Goal: Task Accomplishment & Management: Manage account settings

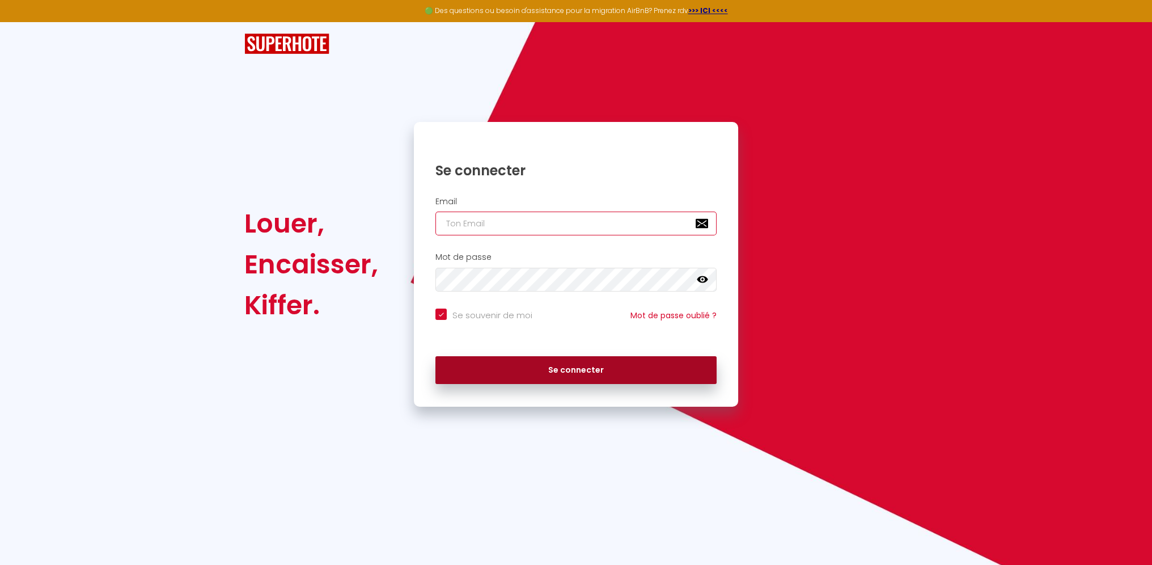
type input "[EMAIL_ADDRESS][DOMAIN_NAME]"
click at [582, 370] on button "Se connecter" at bounding box center [576, 370] width 281 height 28
checkbox input "true"
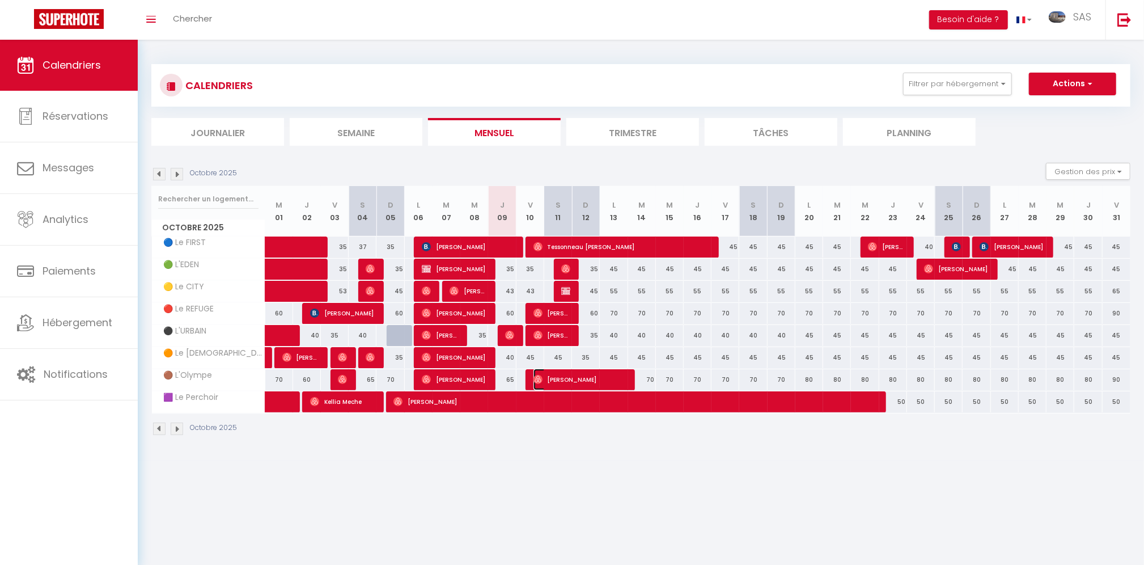
click at [581, 379] on span "[PERSON_NAME]" at bounding box center [580, 380] width 92 height 22
select select "OK"
select select "0"
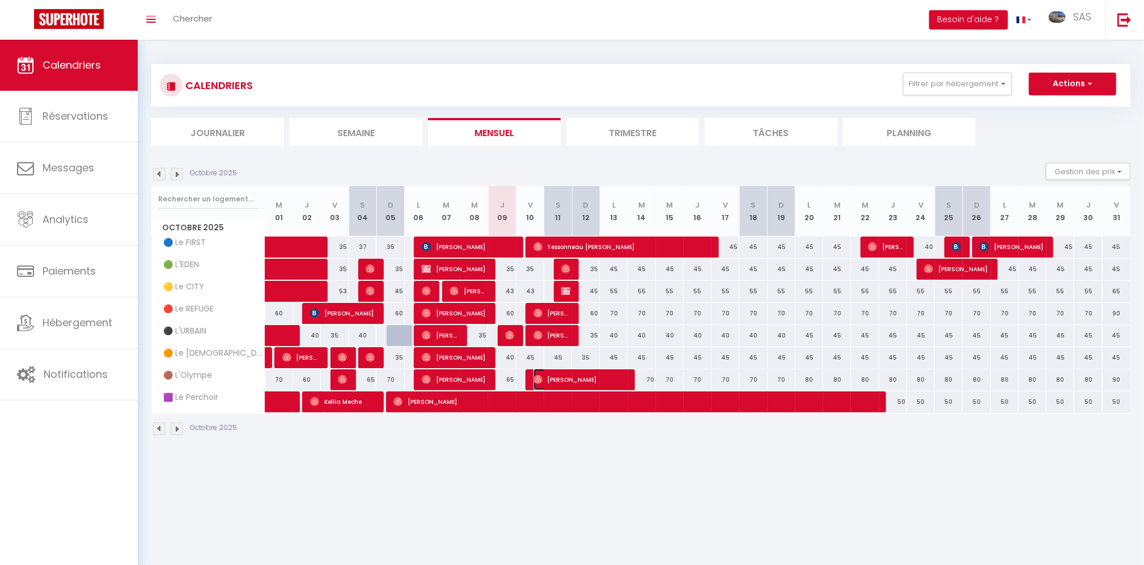
select select "1"
select select
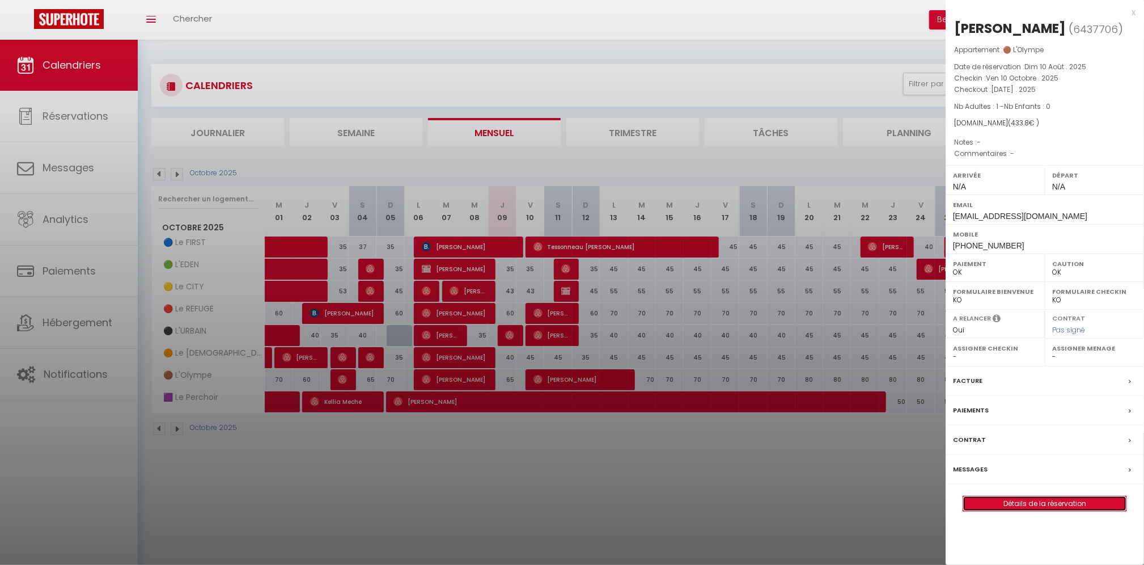
click at [1081, 505] on link "Détails de la réservation" at bounding box center [1044, 503] width 163 height 15
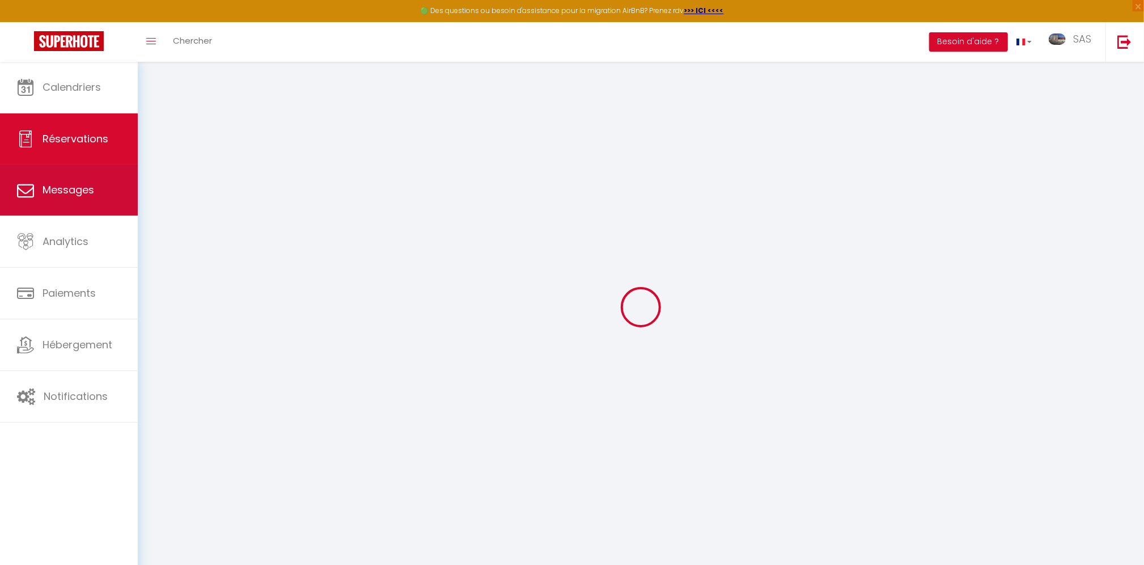
select select
checkbox input "false"
select select
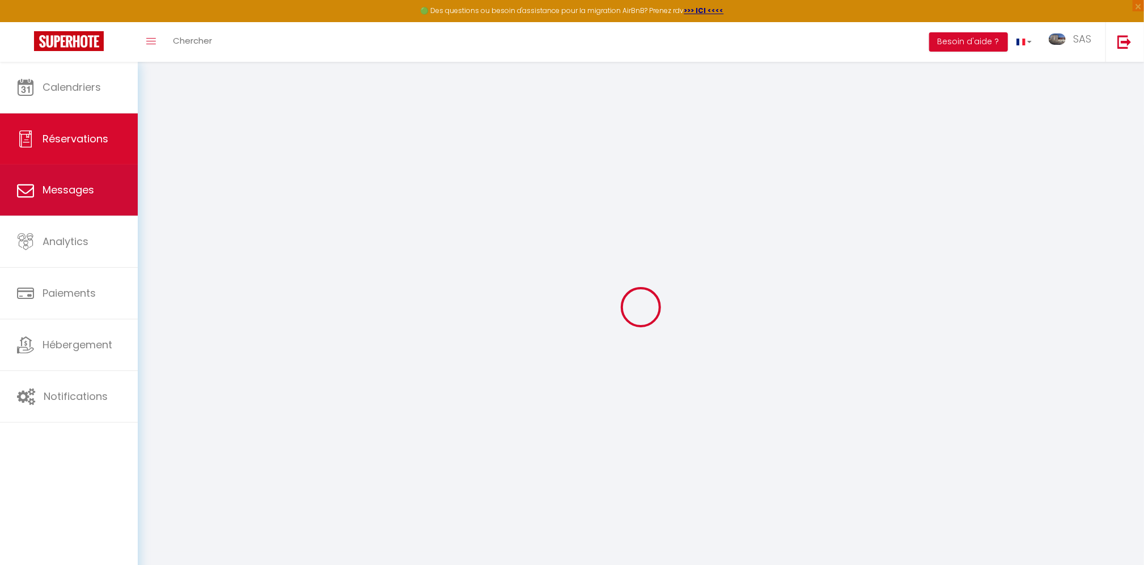
select select
checkbox input "false"
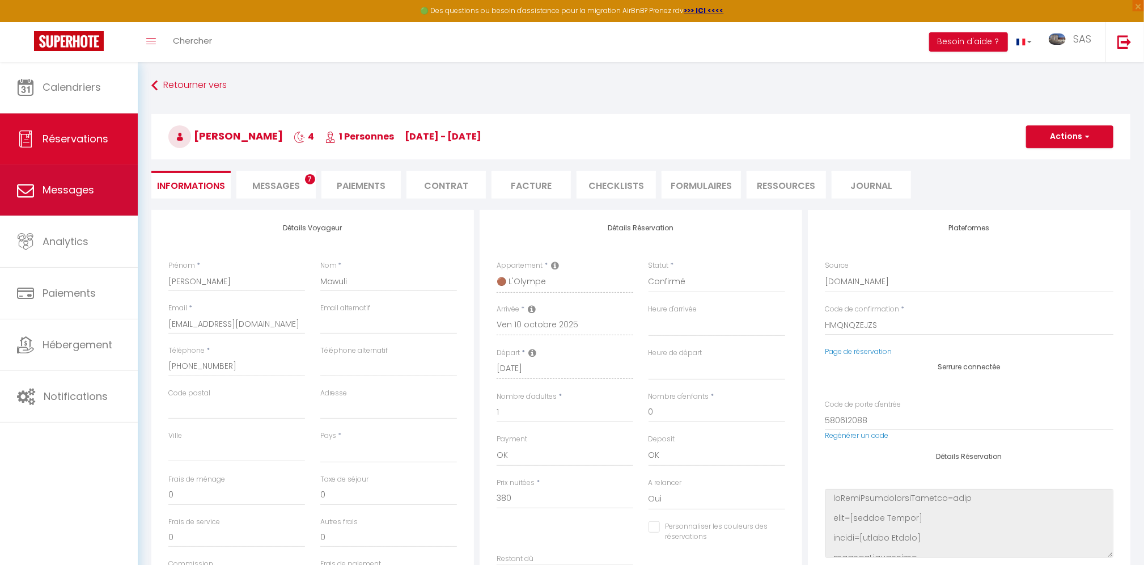
select select
type input "45"
type input "8.8"
select select
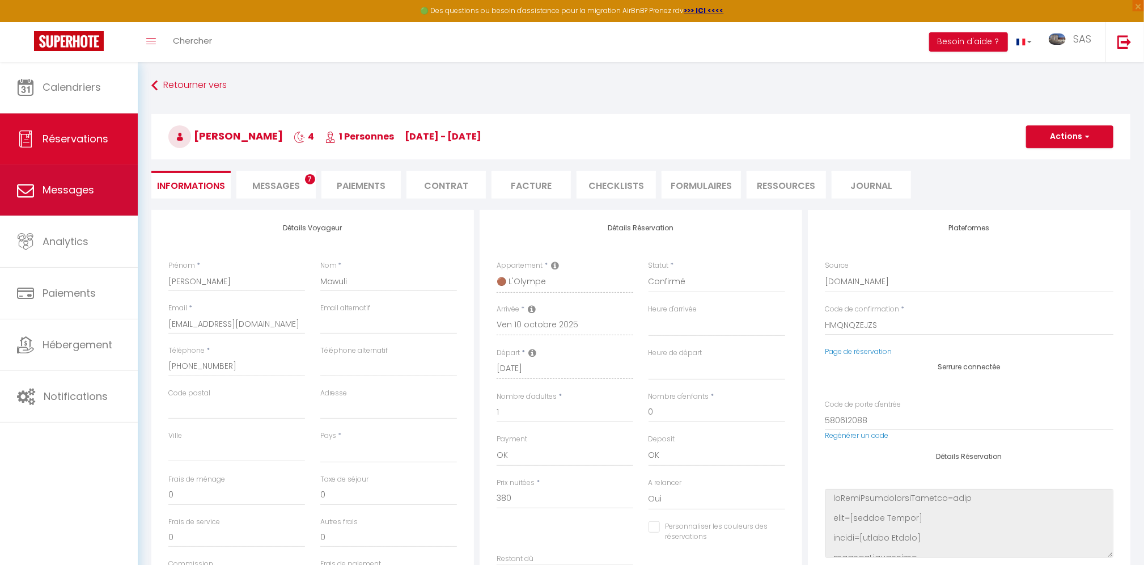
checkbox input "false"
select select
checkbox input "false"
select select
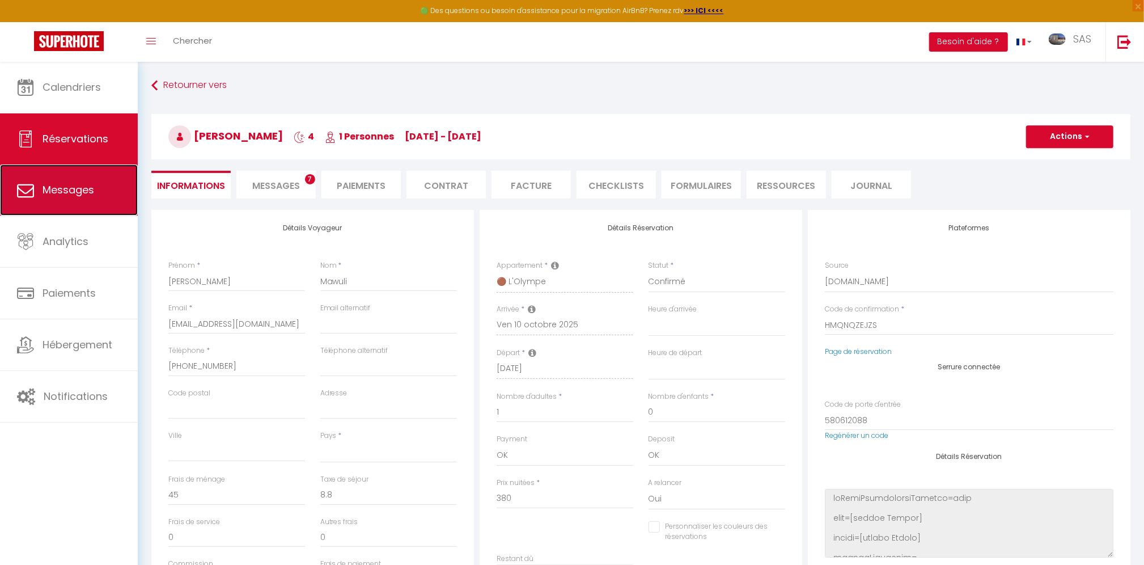
click at [84, 193] on span "Messages" at bounding box center [69, 190] width 52 height 14
select select "message"
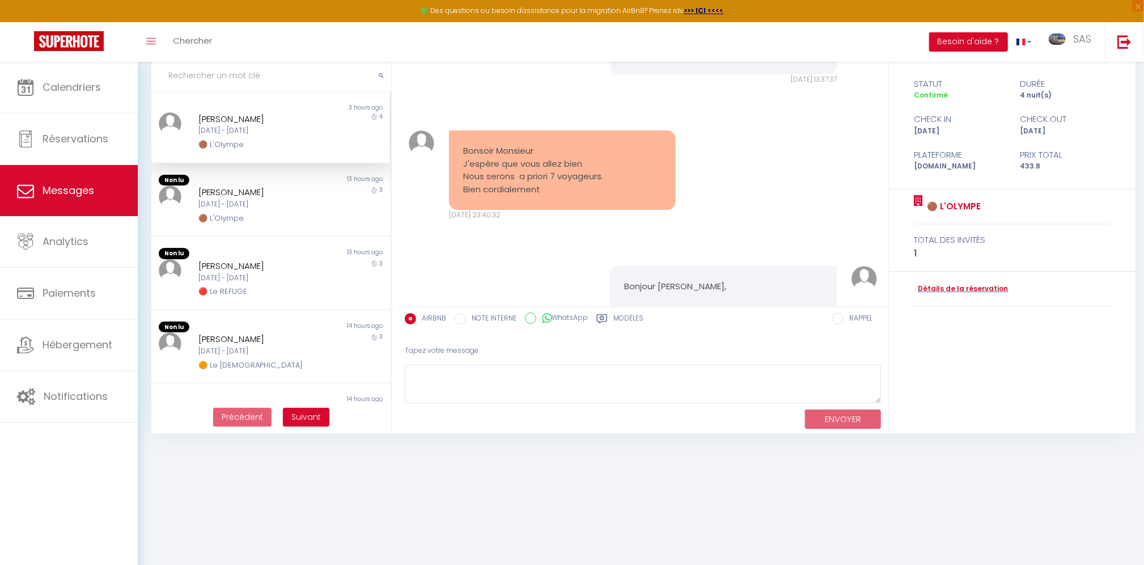
scroll to position [1041, 0]
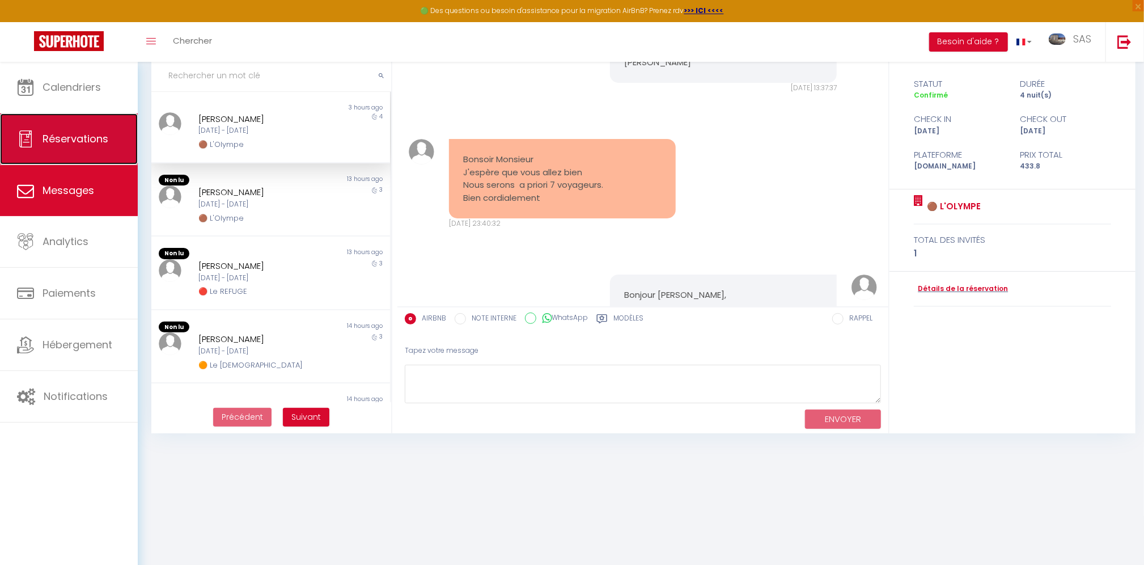
click at [74, 144] on span "Réservations" at bounding box center [76, 139] width 66 height 14
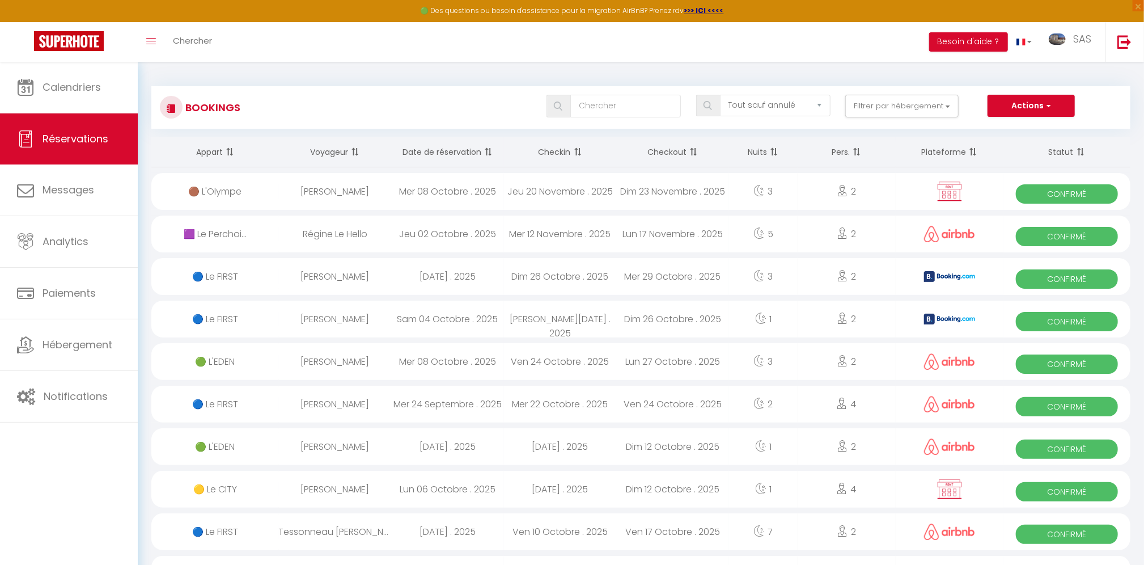
click at [416, 153] on th "Date de réservation" at bounding box center [447, 152] width 113 height 30
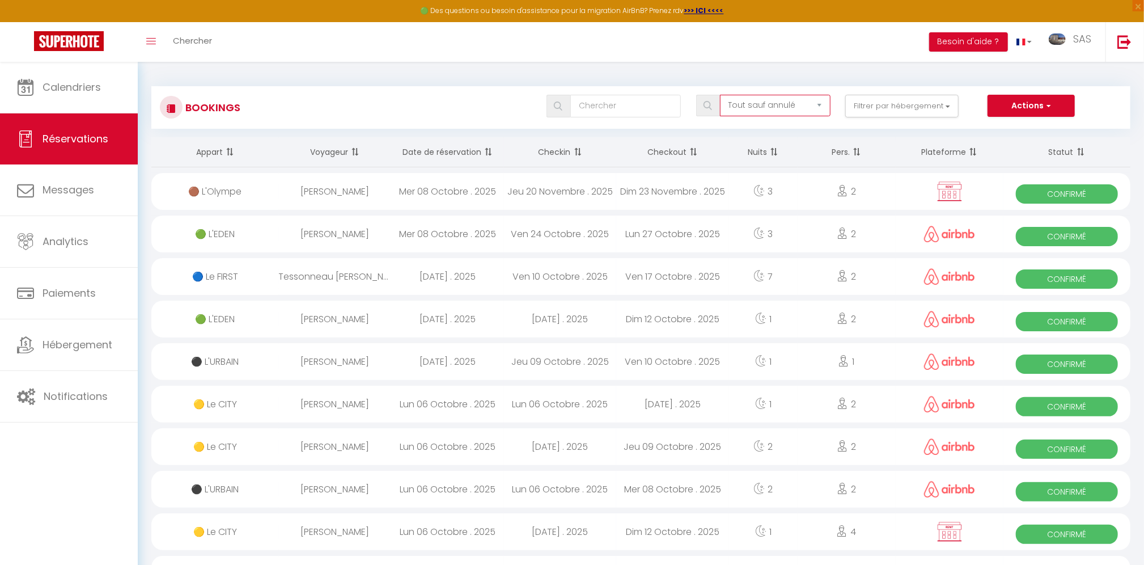
click at [775, 111] on select "Tous les statuts Annulé Confirmé Non Confirmé Tout sauf annulé No Show Request" at bounding box center [775, 106] width 111 height 22
select select "all"
click at [721, 95] on select "Tous les statuts Annulé Confirmé Non Confirmé Tout sauf annulé No Show Request" at bounding box center [775, 106] width 111 height 22
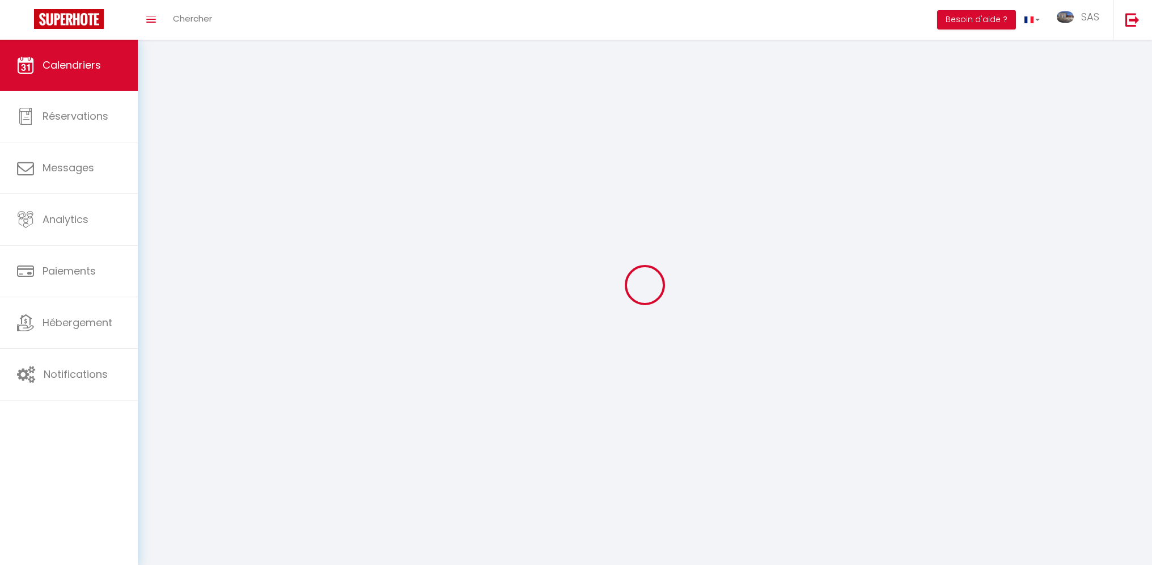
select select
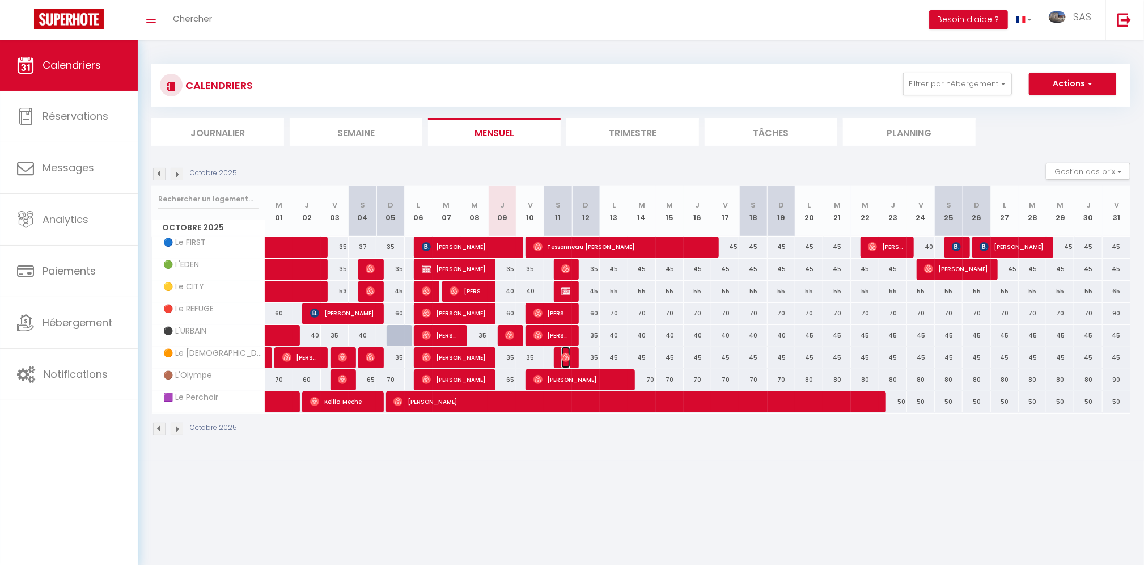
click at [567, 359] on img at bounding box center [565, 357] width 9 height 9
select select "OK"
select select "0"
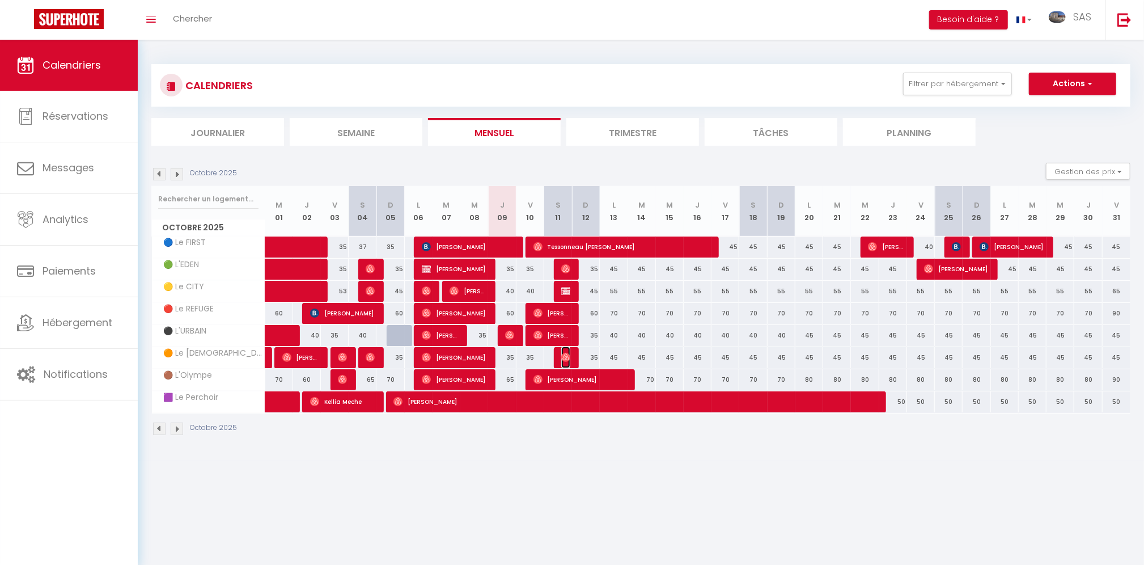
select select "1"
select select
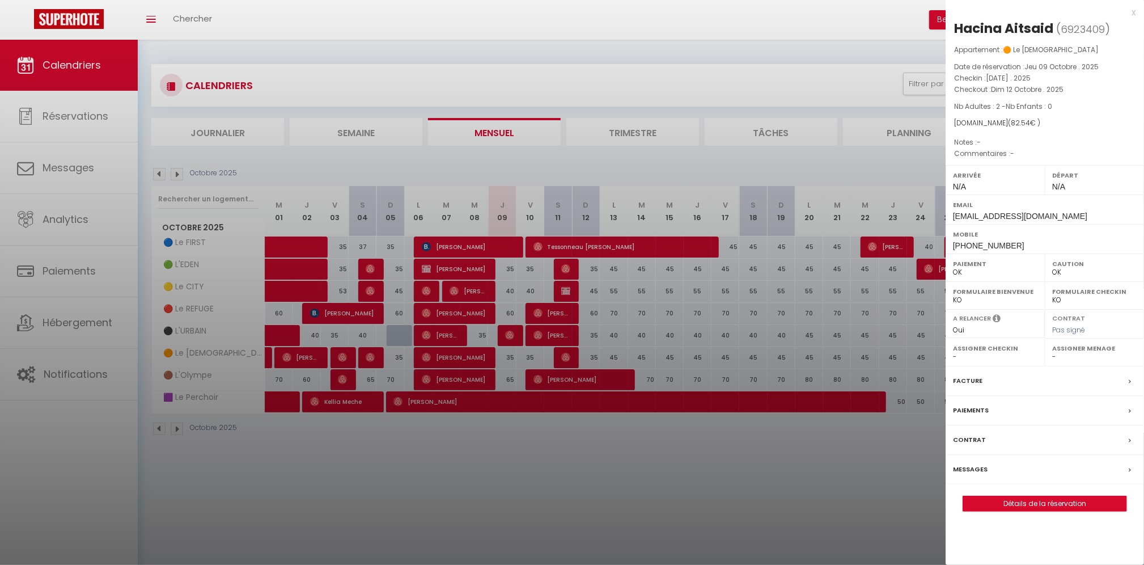
click at [568, 289] on div at bounding box center [572, 282] width 1144 height 565
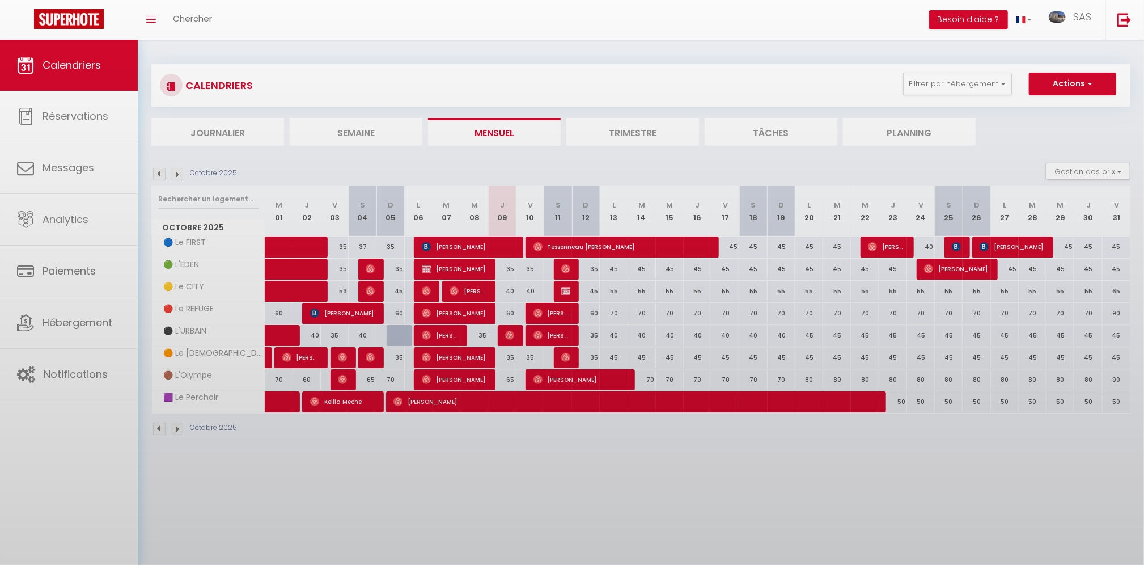
click at [567, 291] on body "🟢 Des questions ou besoin d'assistance pour la migration AirBnB? Prenez rdv >>>…" at bounding box center [572, 322] width 1144 height 565
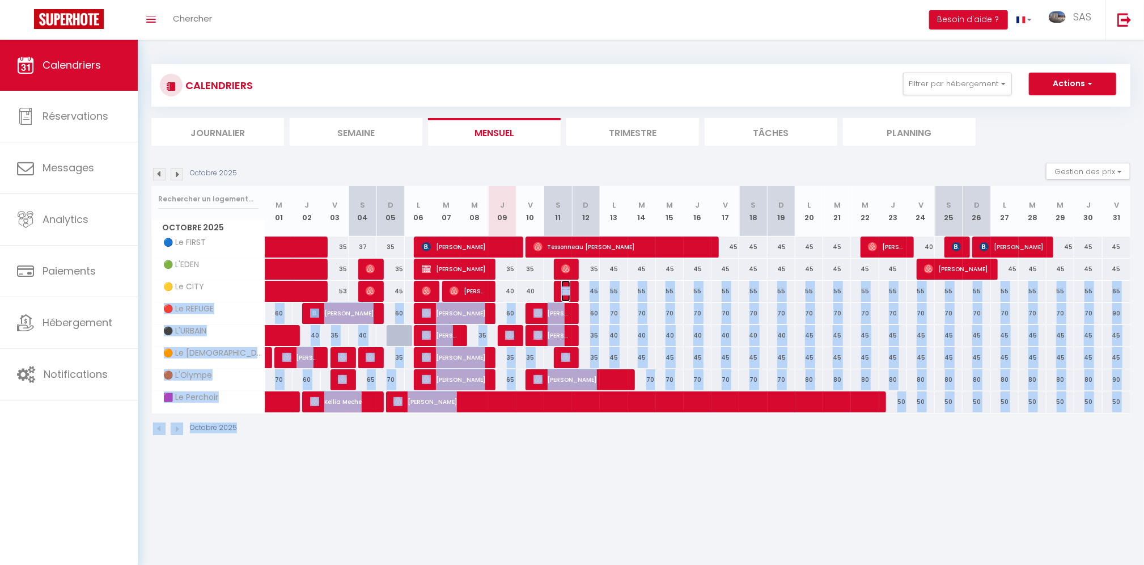
click at [567, 291] on img at bounding box center [565, 290] width 9 height 9
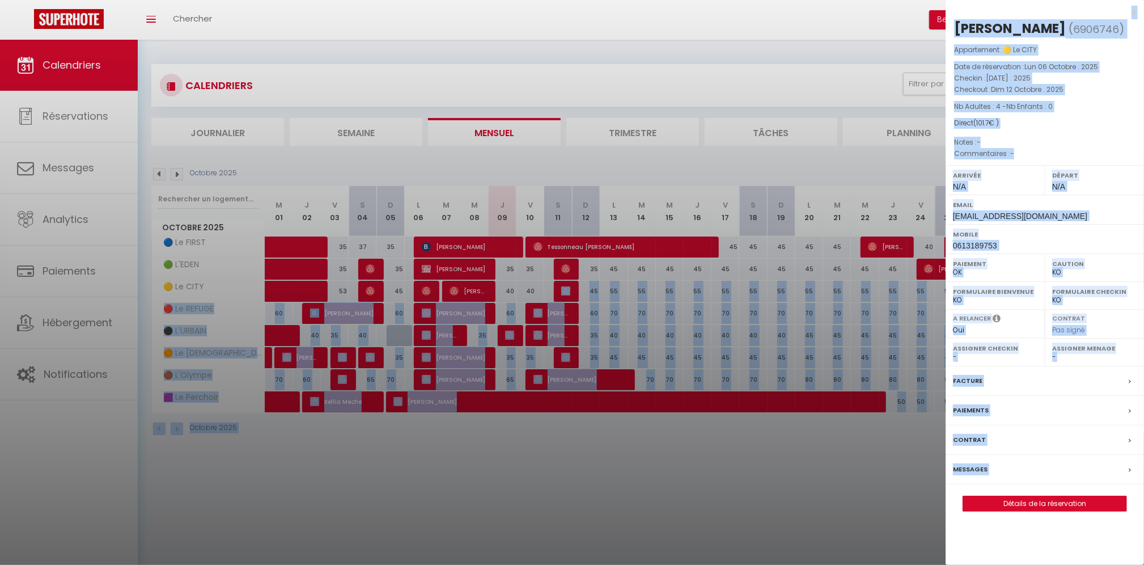
click at [567, 290] on div at bounding box center [572, 282] width 1144 height 565
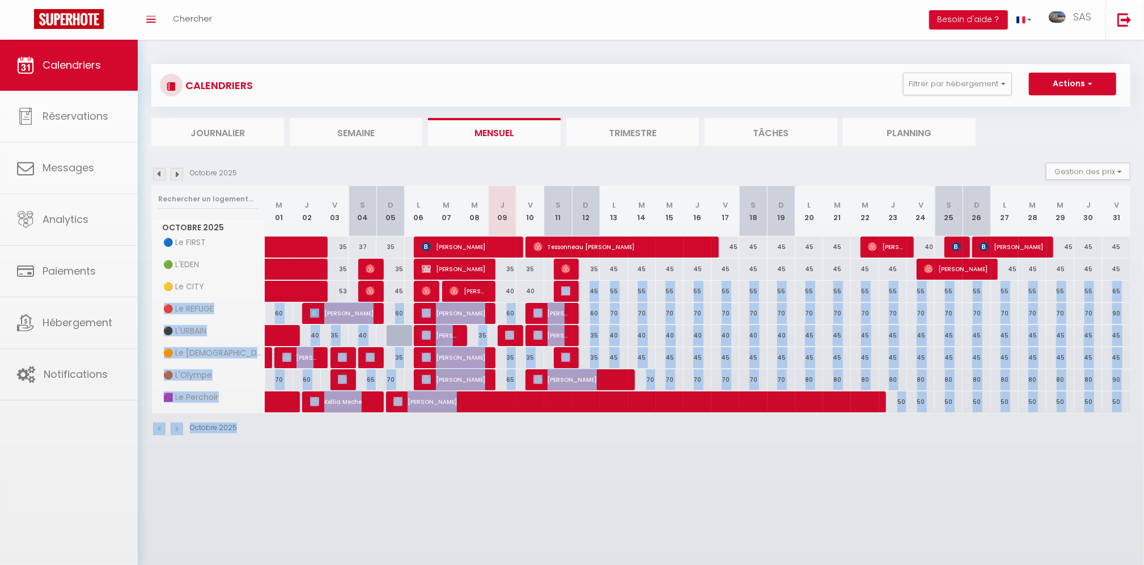
click at [567, 290] on body "🟢 Des questions ou besoin d'assistance pour la migration AirBnB? Prenez rdv >>>…" at bounding box center [572, 322] width 1144 height 565
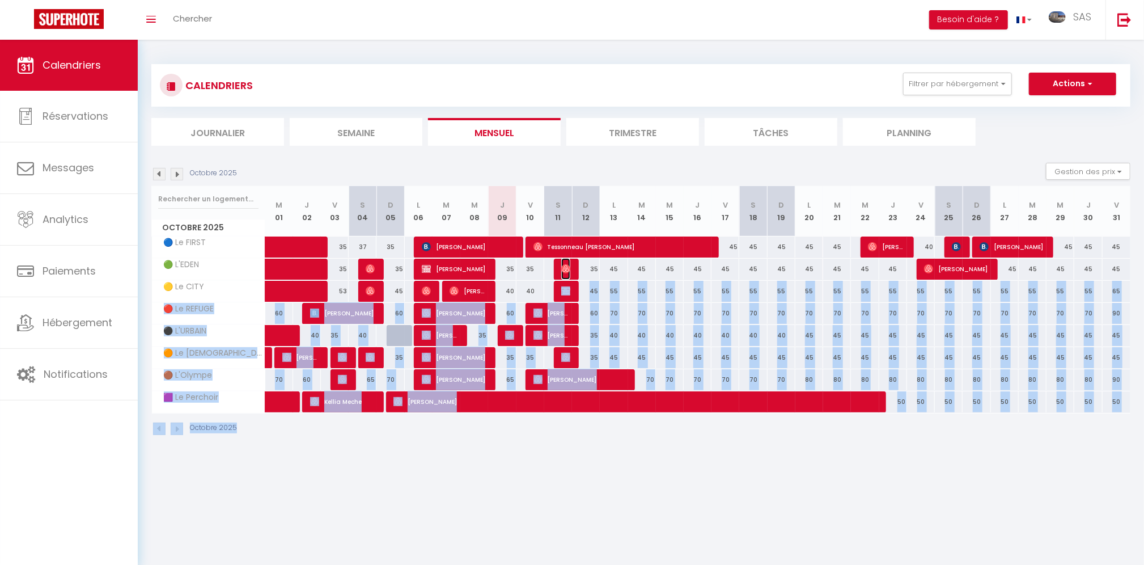
click at [563, 273] on img at bounding box center [565, 268] width 9 height 9
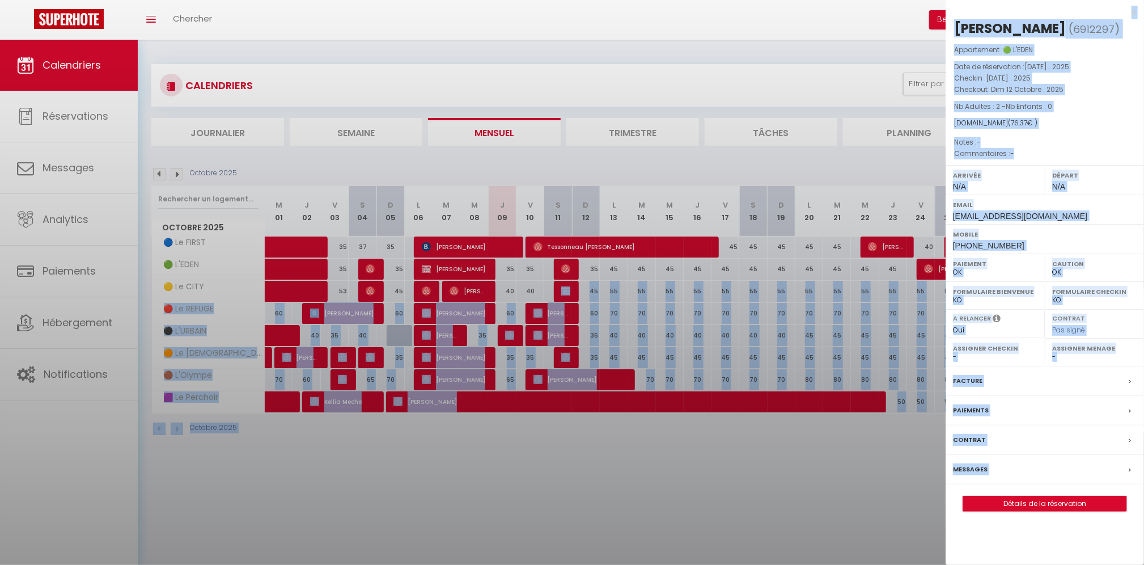
click at [567, 267] on div at bounding box center [572, 282] width 1144 height 565
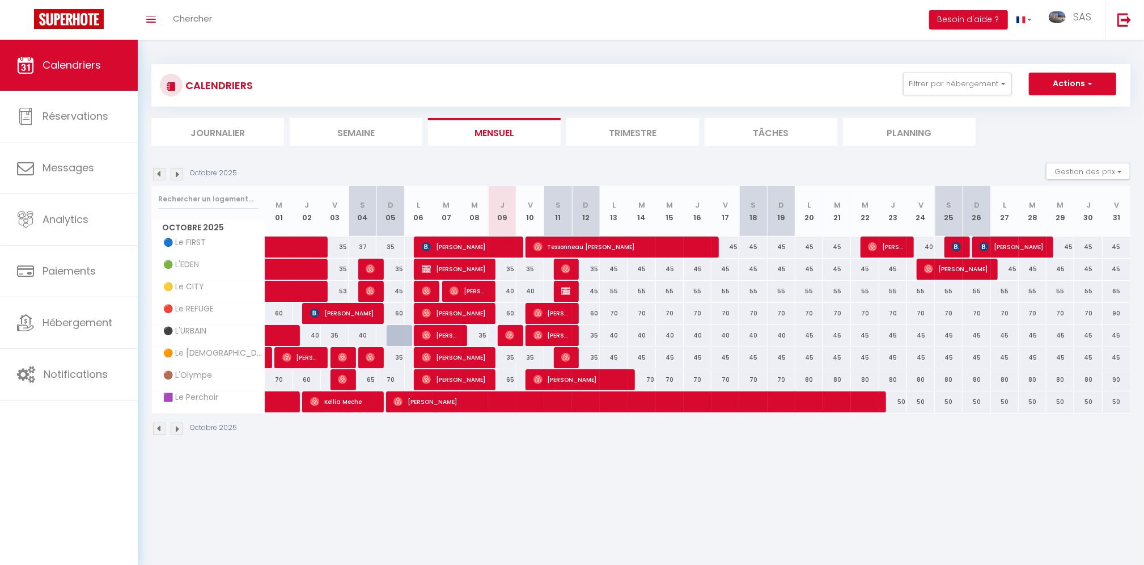
click at [573, 468] on body "🟢 Des questions ou besoin d'assistance pour la migration AirBnB? Prenez rdv >>>…" at bounding box center [572, 322] width 1144 height 565
click at [567, 263] on span "[PERSON_NAME]" at bounding box center [565, 269] width 9 height 22
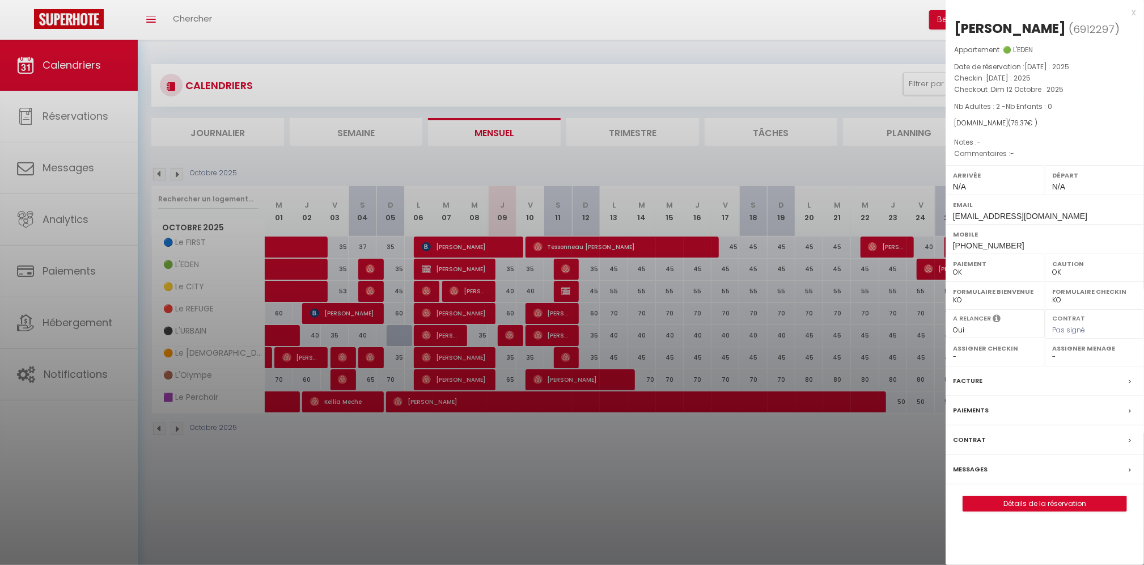
click at [566, 267] on div at bounding box center [572, 282] width 1144 height 565
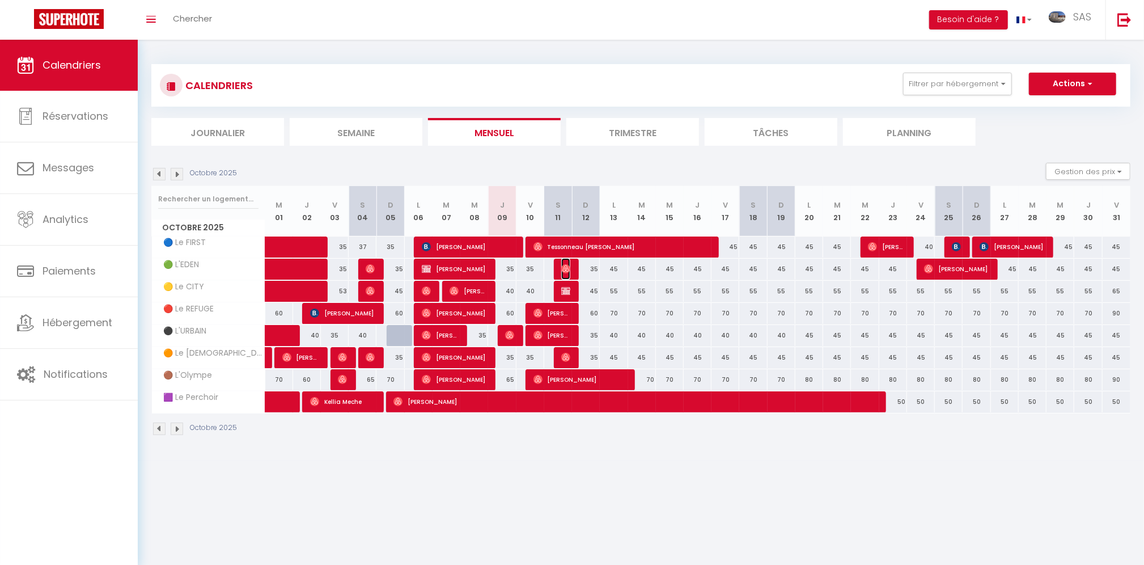
click at [566, 267] on img at bounding box center [565, 268] width 9 height 9
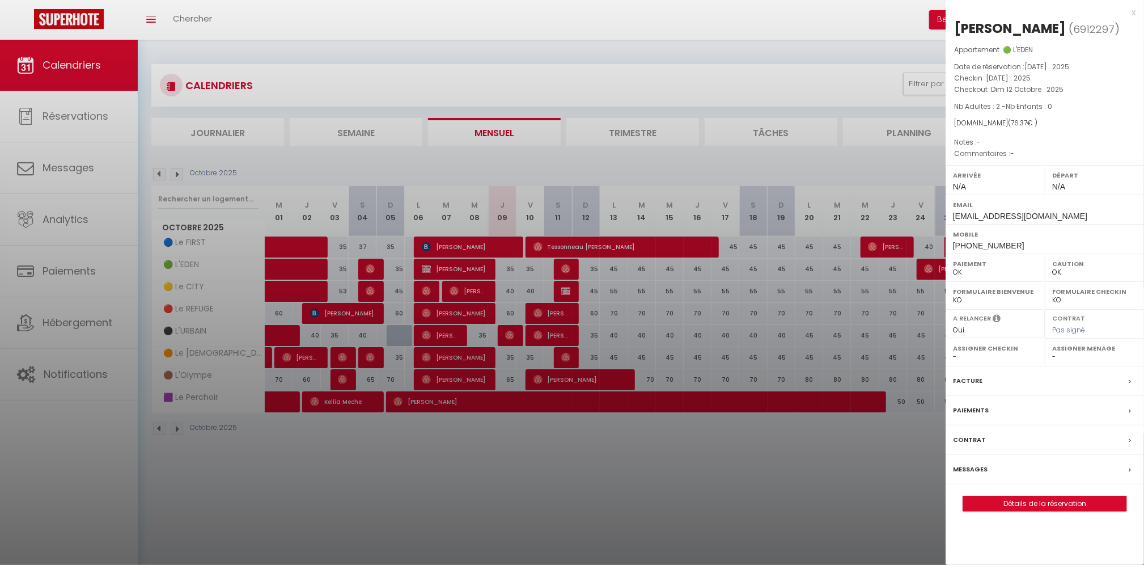
click at [566, 290] on div at bounding box center [572, 282] width 1144 height 565
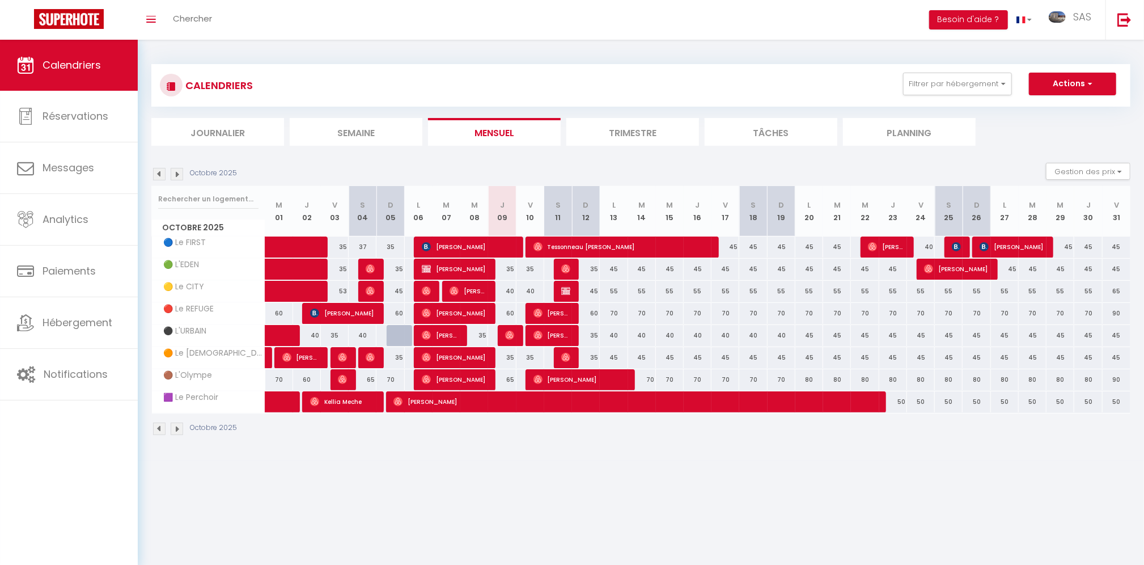
click at [564, 290] on body "🟢 Des questions ou besoin d'assistance pour la migration AirBnB? Prenez rdv >>>…" at bounding box center [572, 322] width 1144 height 565
click at [564, 288] on img at bounding box center [565, 290] width 9 height 9
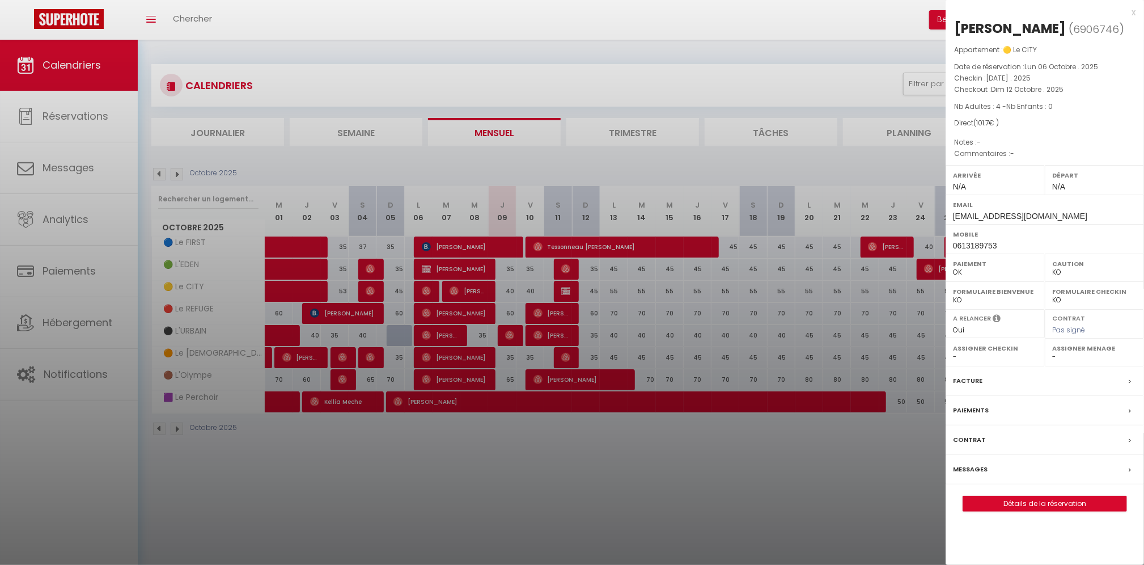
click at [564, 360] on div at bounding box center [572, 282] width 1144 height 565
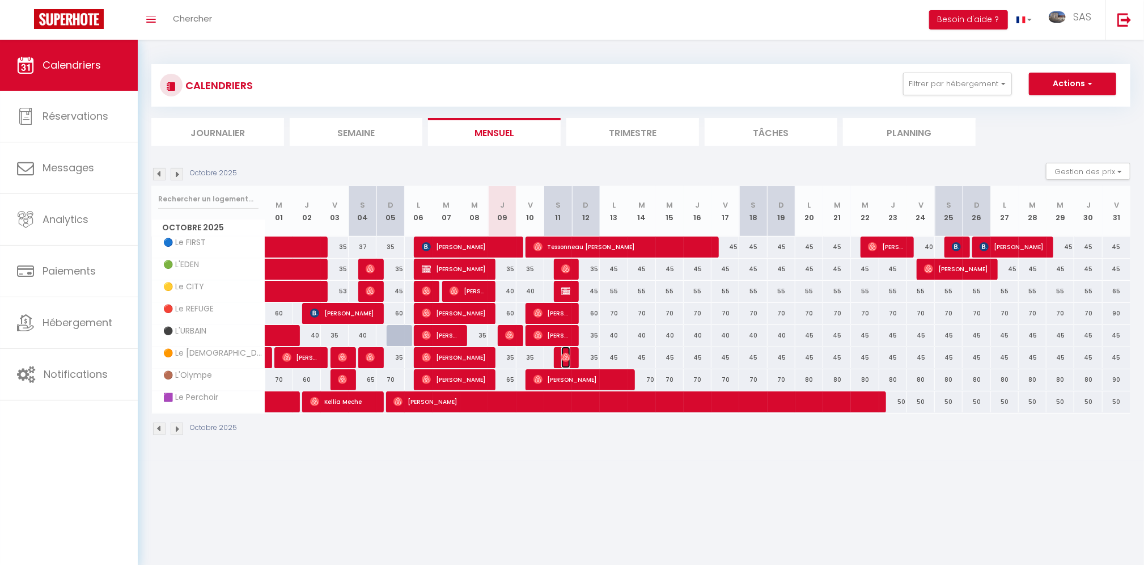
click at [564, 357] on img at bounding box center [565, 357] width 9 height 9
select select "OK"
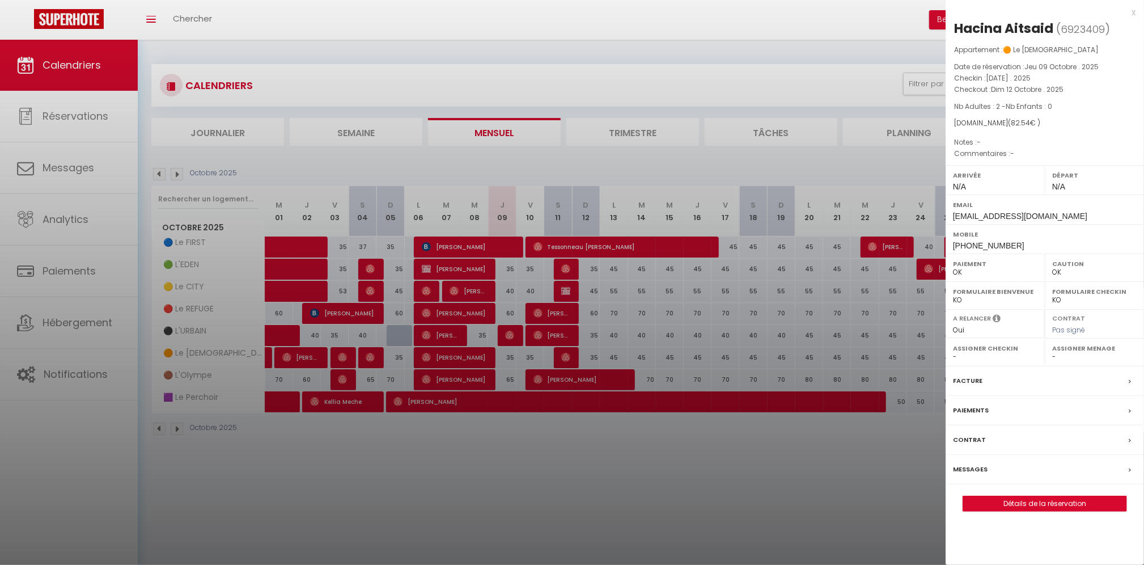
click at [57, 122] on div at bounding box center [572, 282] width 1144 height 565
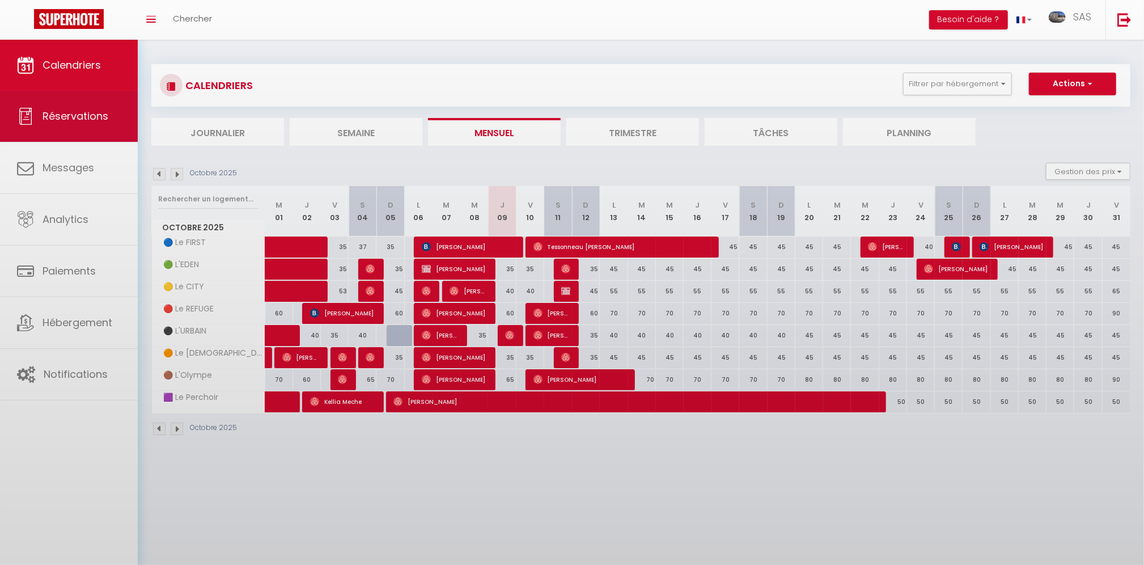
click at [60, 118] on body "🟢 Des questions ou besoin d'assistance pour la migration AirBnB? Prenez rdv >>>…" at bounding box center [572, 322] width 1144 height 565
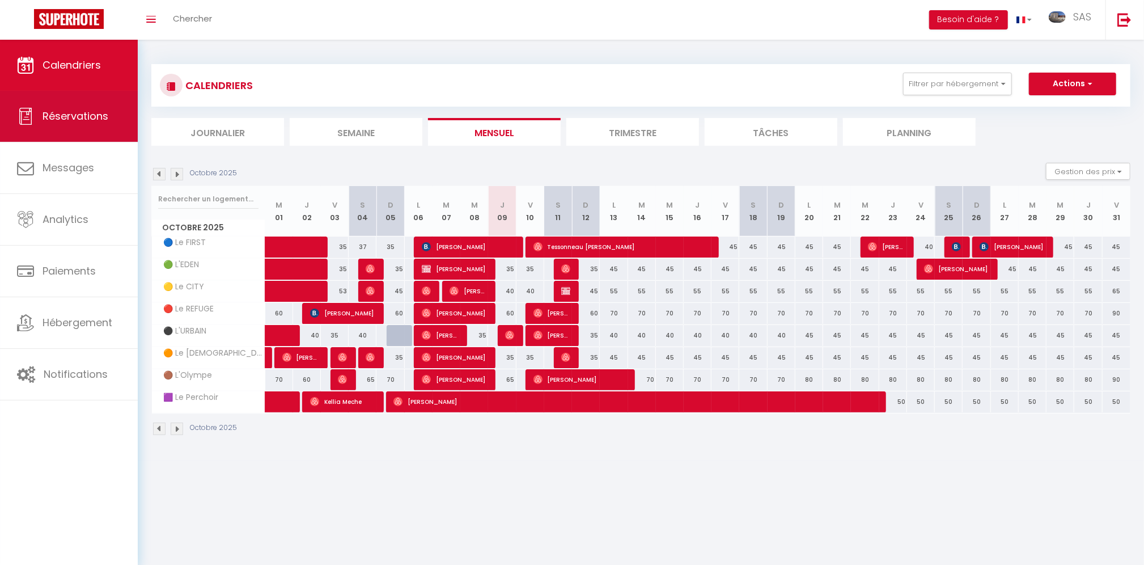
click at [60, 118] on span "Réservations" at bounding box center [76, 116] width 66 height 14
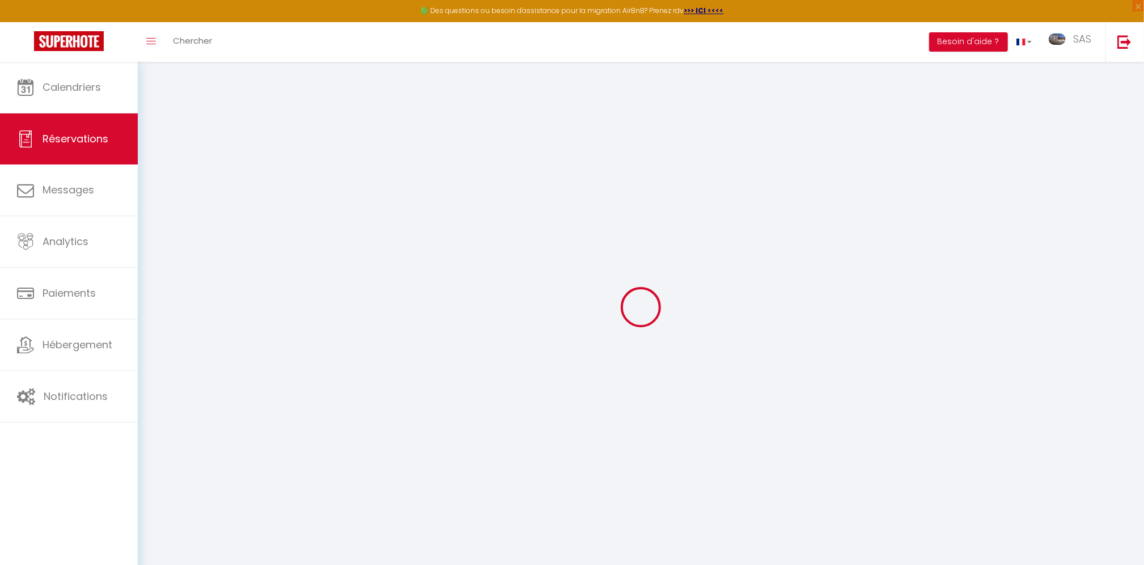
select select "all"
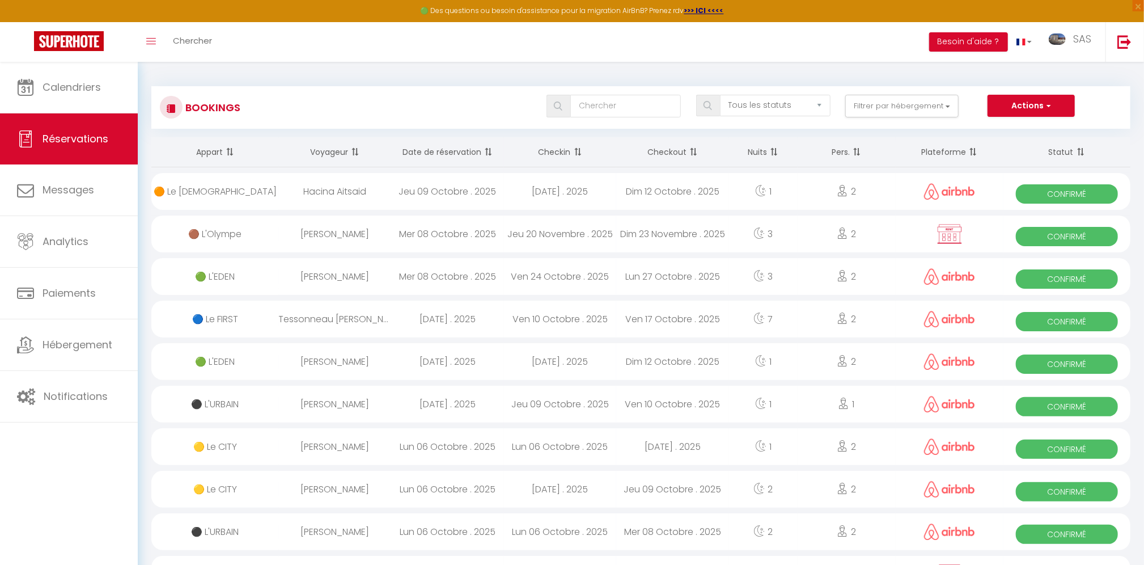
click at [358, 194] on div "Hacina Aitsaid" at bounding box center [335, 191] width 113 height 37
select select "OK"
select select "0"
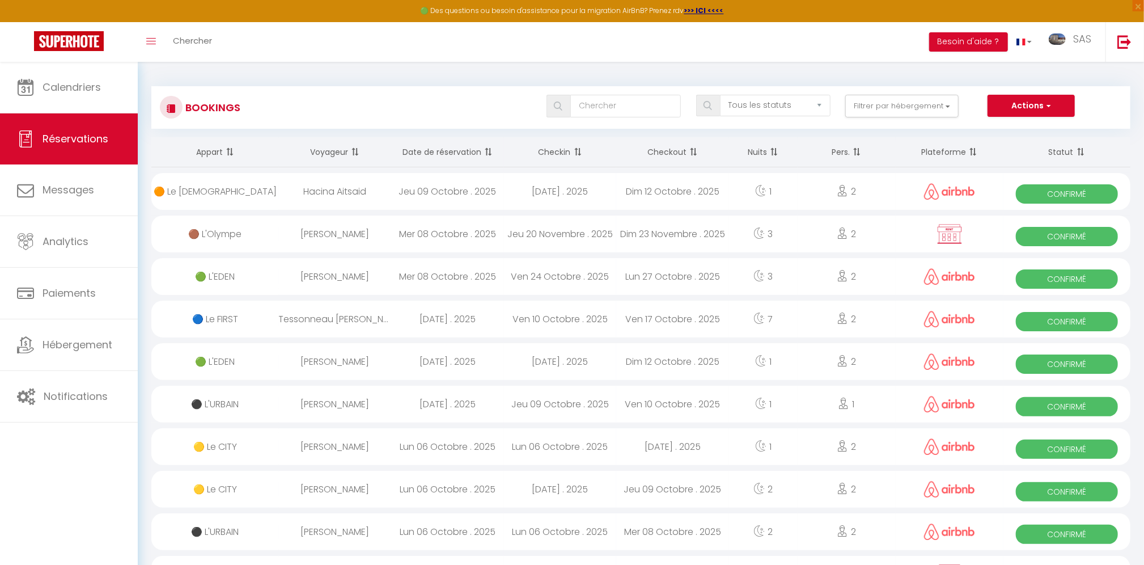
select select "1"
select select
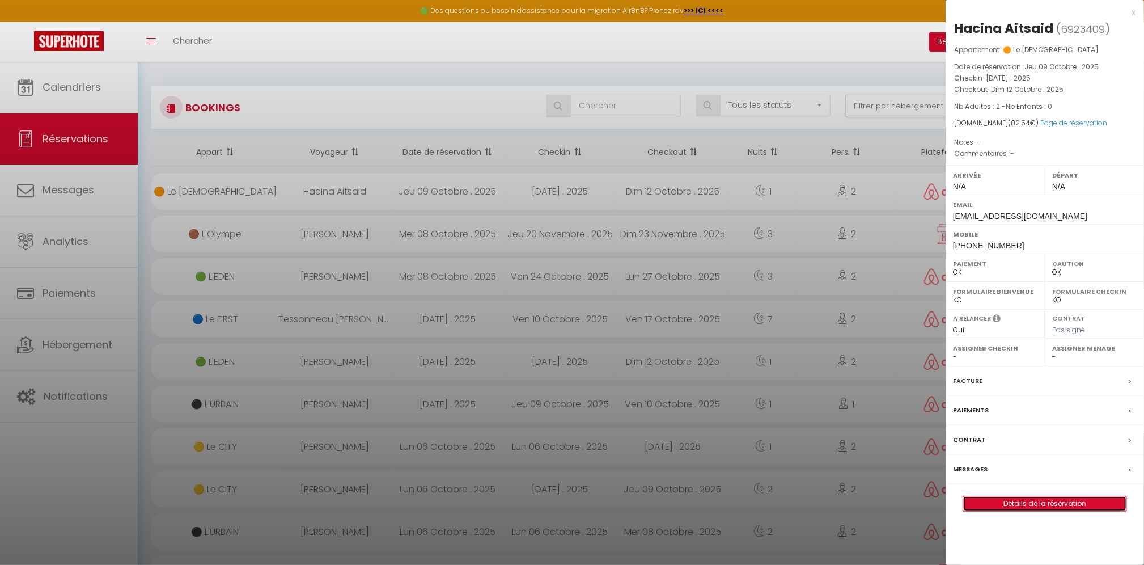
click at [1020, 501] on link "Détails de la réservation" at bounding box center [1044, 503] width 163 height 15
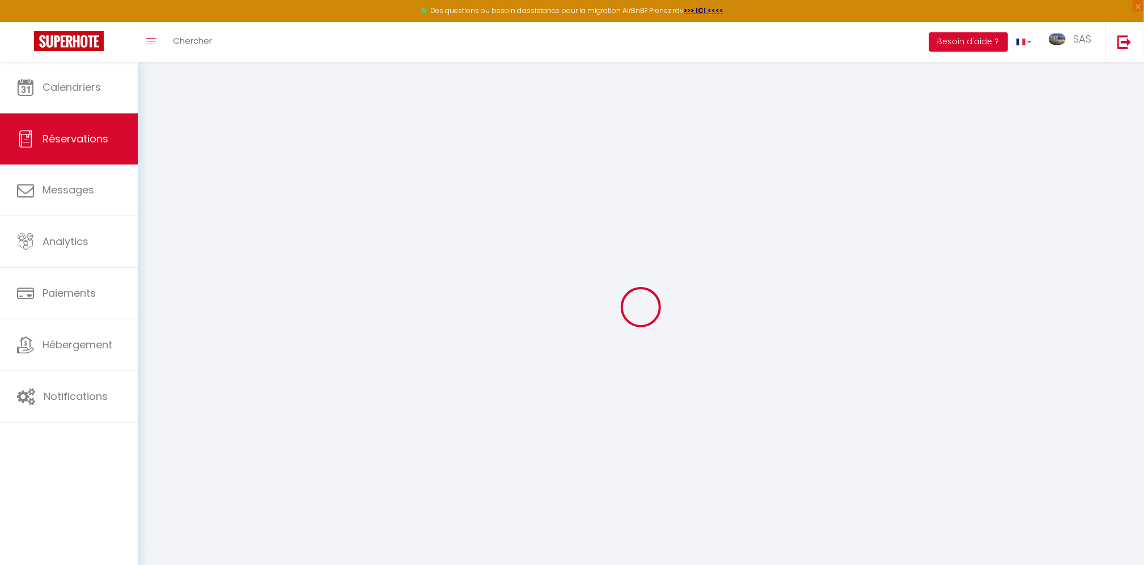
type input "Hacina"
type input "Aitsaid"
type input "[EMAIL_ADDRESS][DOMAIN_NAME]"
type input "[PHONE_NUMBER]"
select select
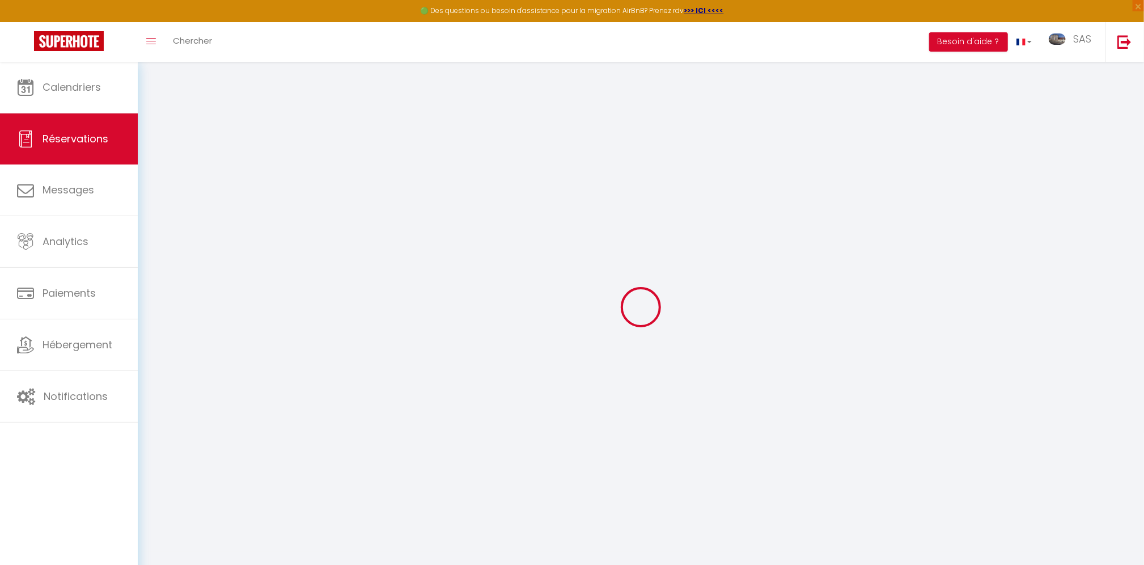
type input "12.15"
select select "9571"
select select "1"
select select
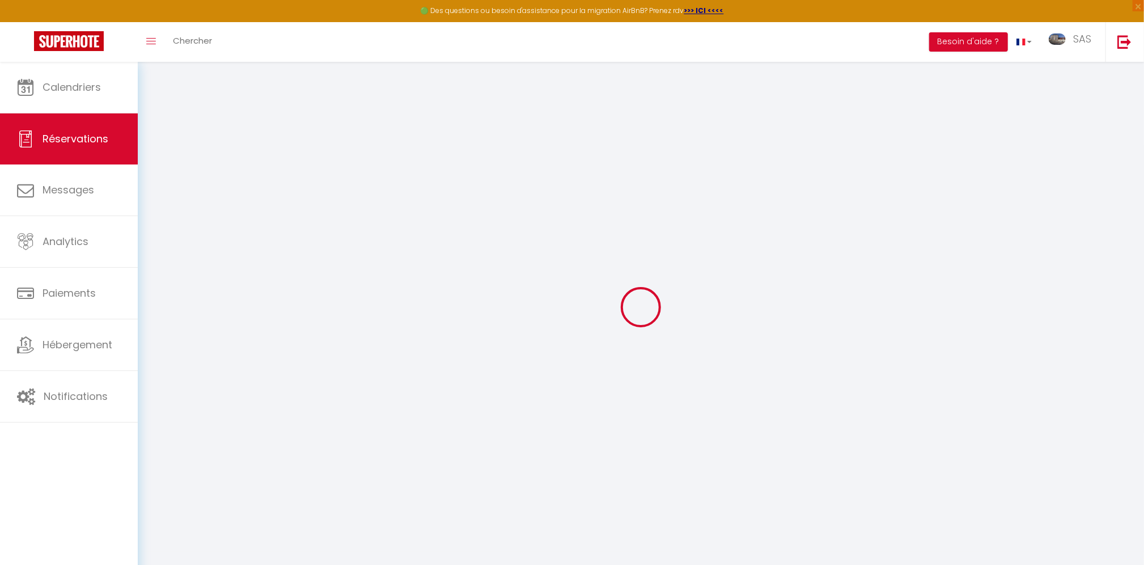
type input "2"
select select "12"
select select
type input "56"
checkbox input "false"
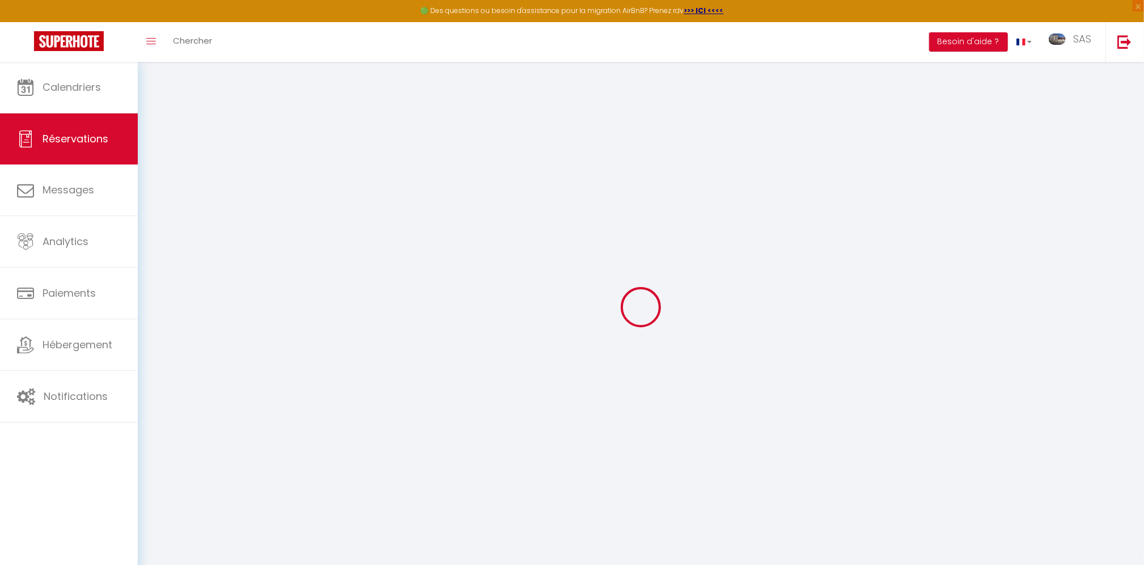
type input "0"
select select "1"
type input "0"
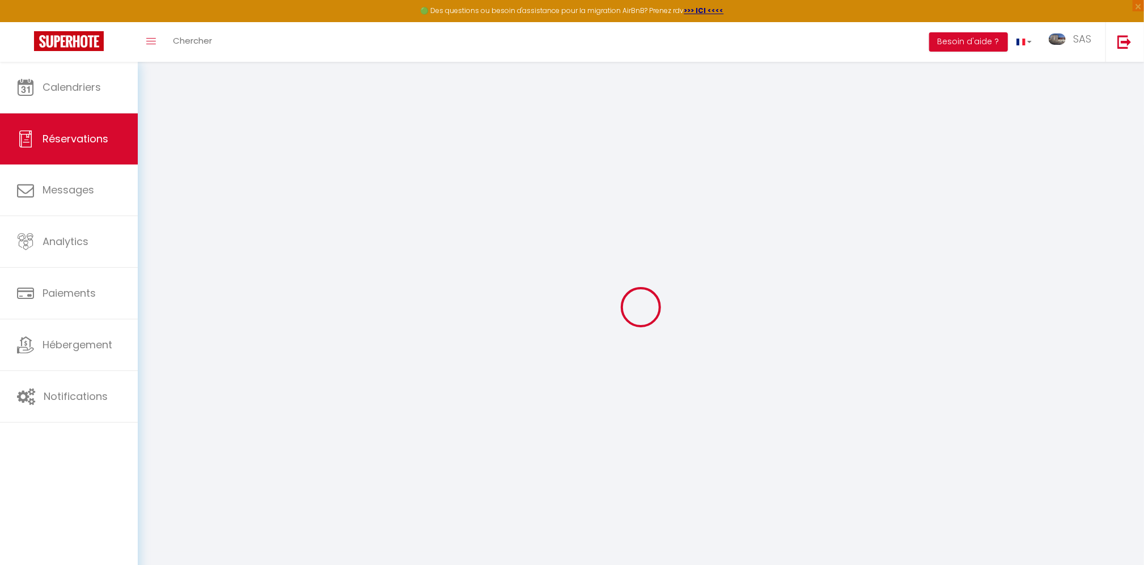
select select
select select "15"
checkbox input "false"
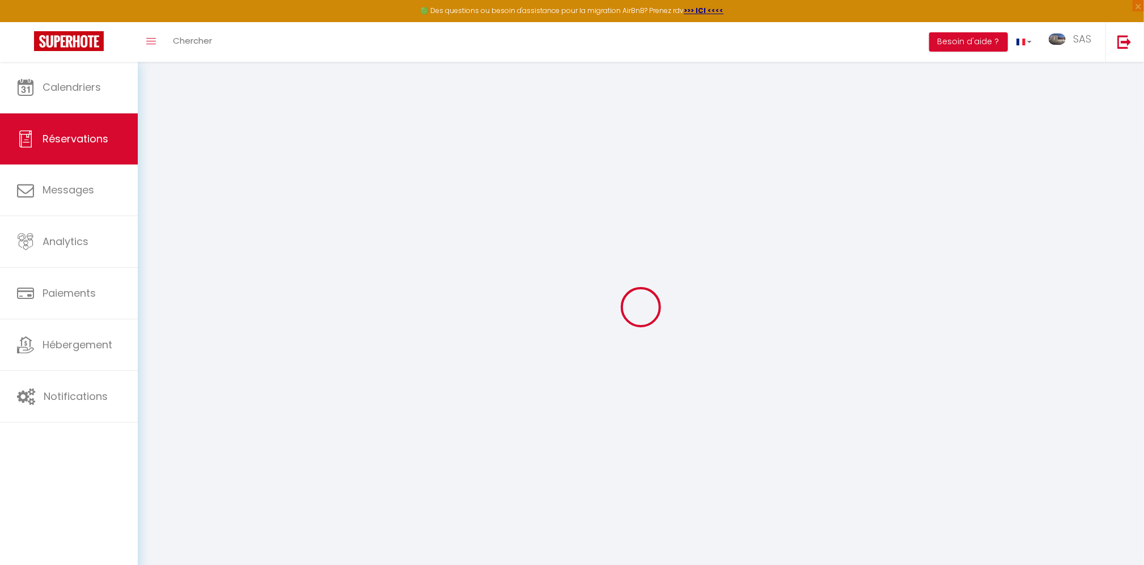
select select
checkbox input "false"
select select
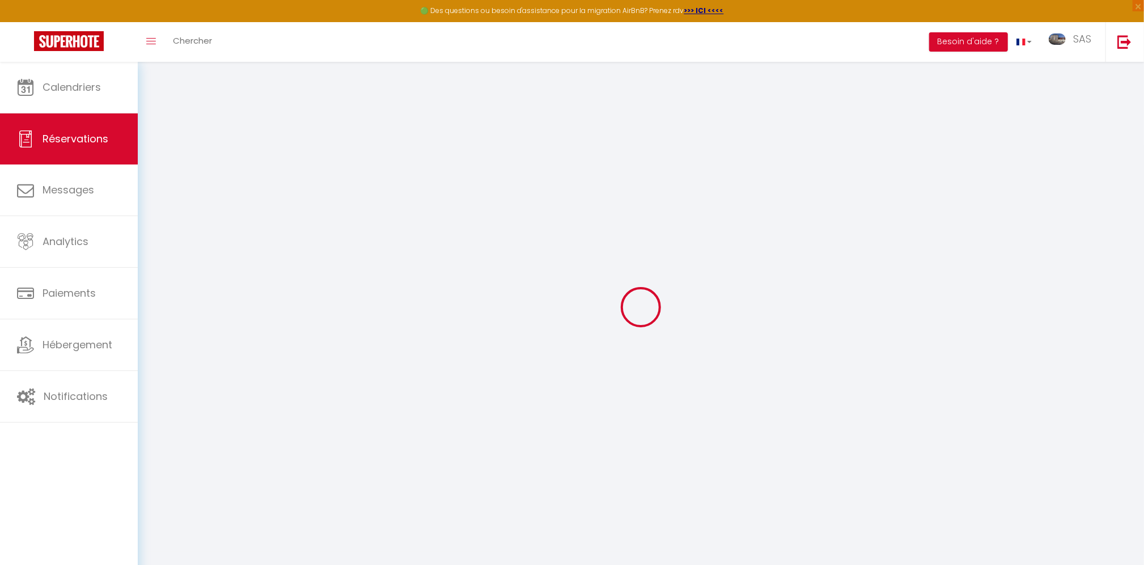
select select
checkbox input "false"
select select
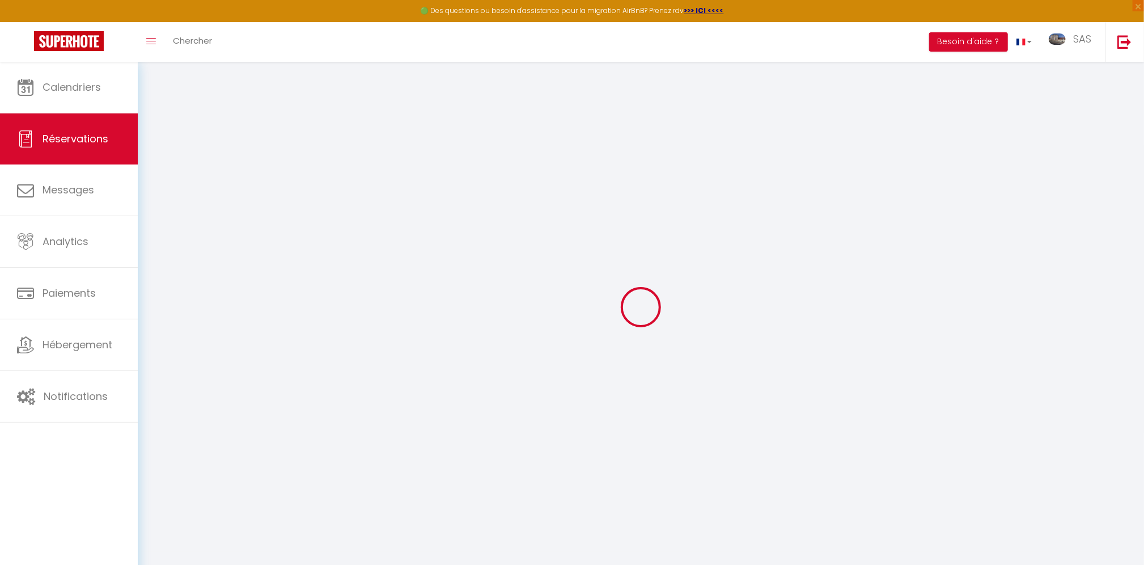
select select
checkbox input "false"
select select
type input "25"
type input "1.54"
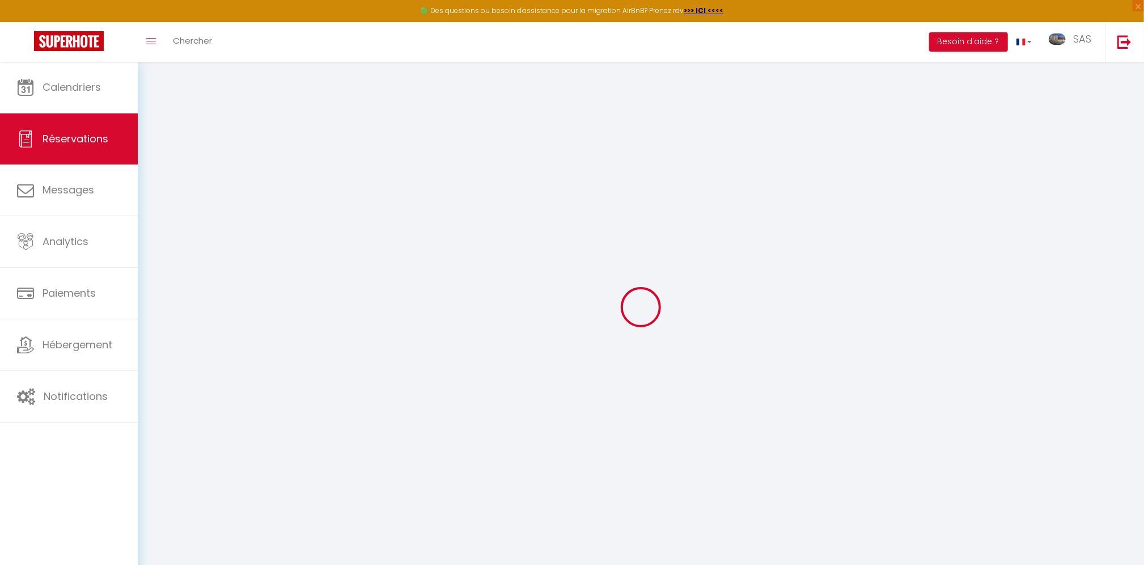
select select
checkbox input "false"
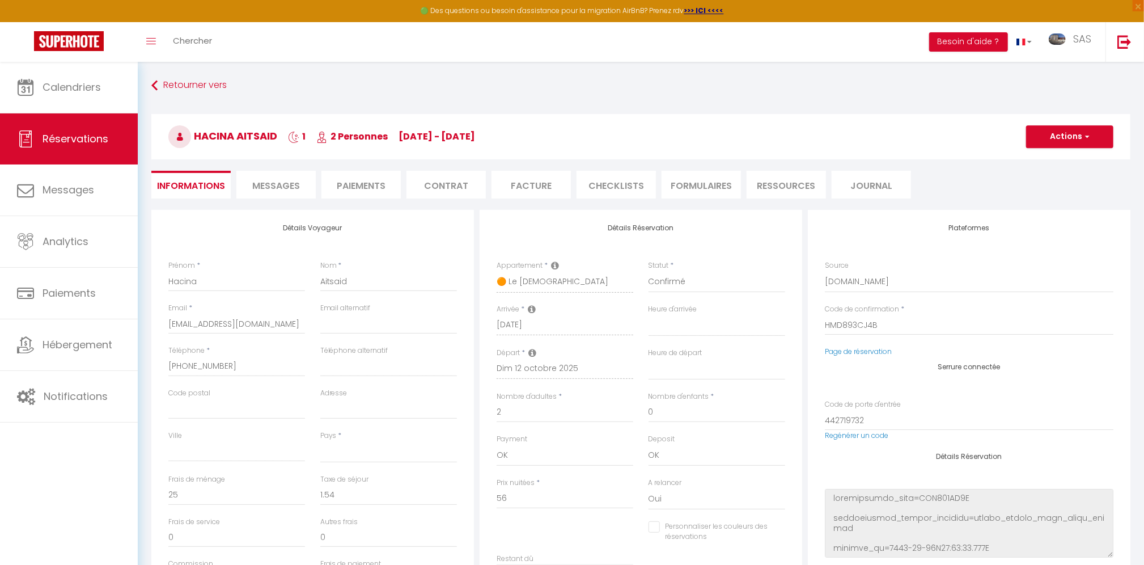
select select
checkbox input "false"
select select
click at [381, 475] on div "Taxe de séjour 1.54" at bounding box center [388, 489] width 137 height 31
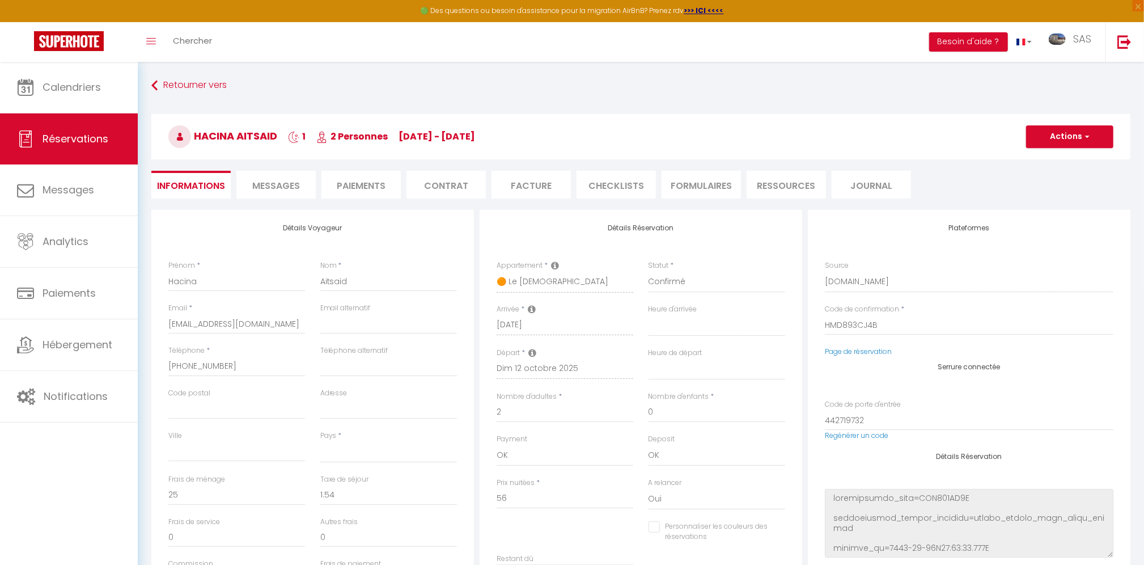
scroll to position [206, 0]
